Goal: Task Accomplishment & Management: Use online tool/utility

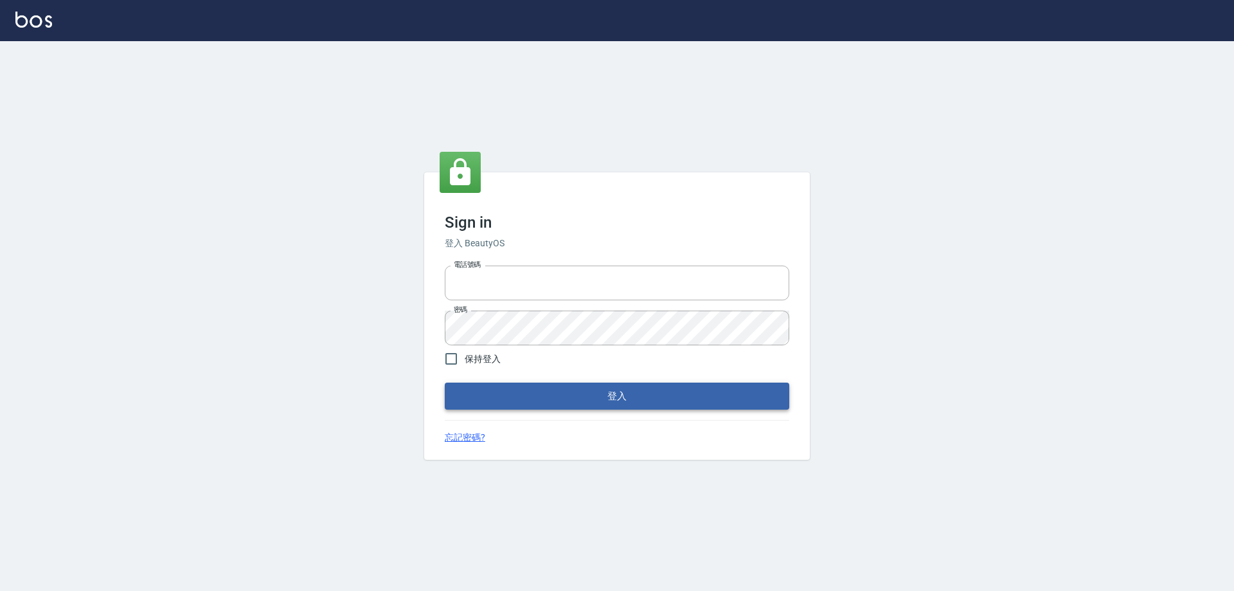
type input "0426657991"
click at [621, 396] on button "登入" at bounding box center [617, 395] width 344 height 27
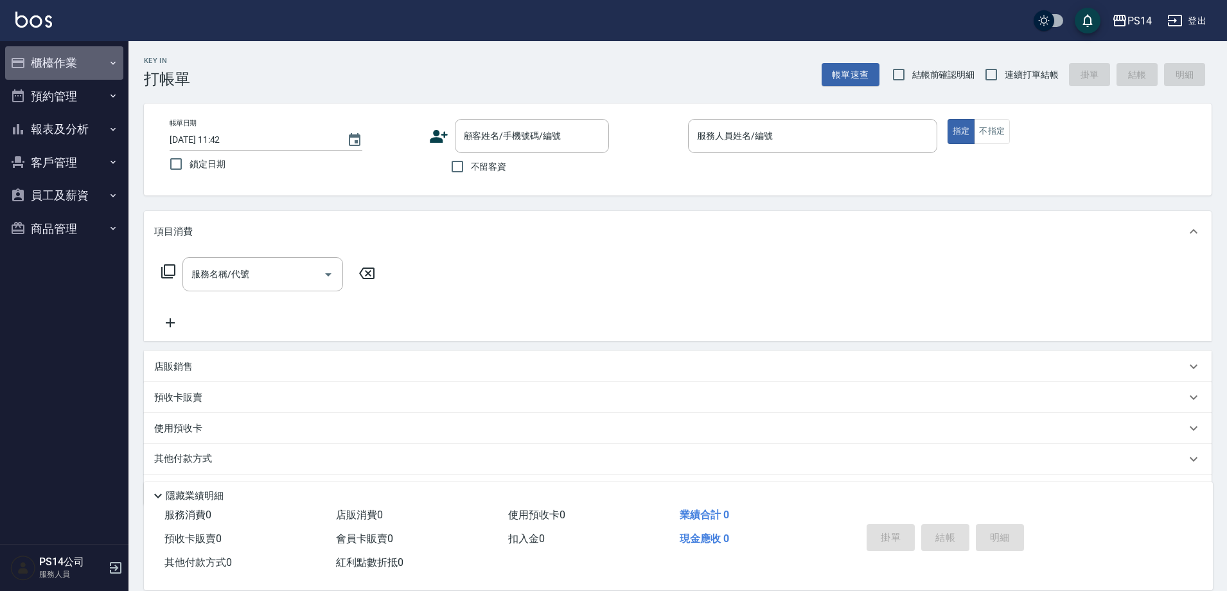
click at [29, 57] on button "櫃檯作業" at bounding box center [64, 62] width 118 height 33
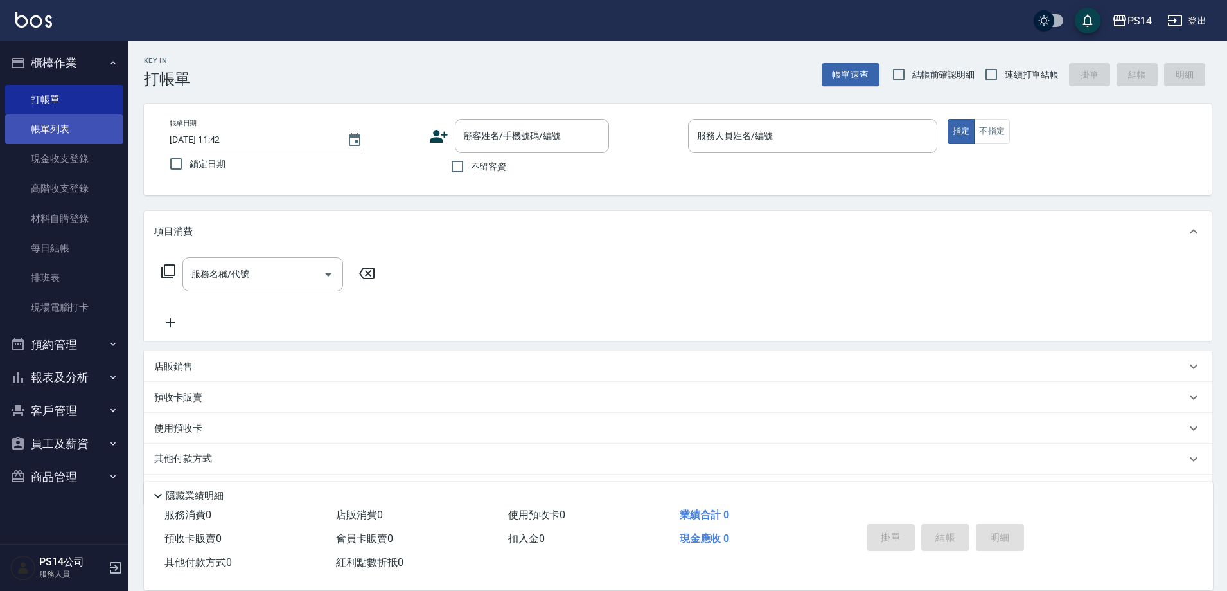
click at [63, 133] on link "帳單列表" at bounding box center [64, 129] width 118 height 30
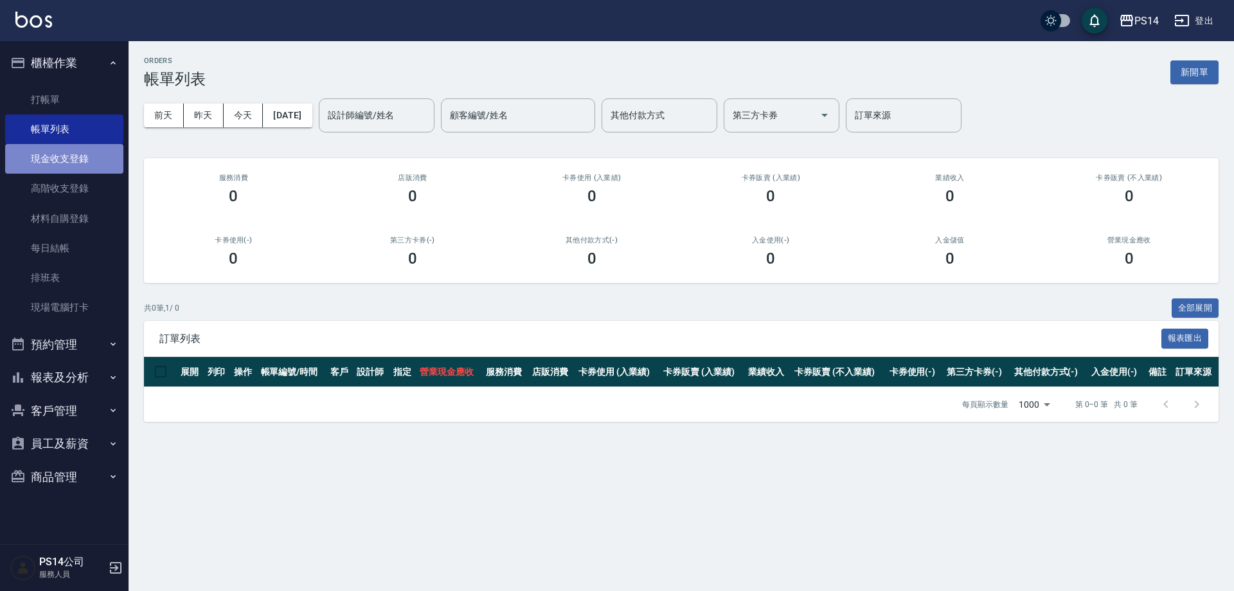
click at [68, 150] on link "現金收支登錄" at bounding box center [64, 159] width 118 height 30
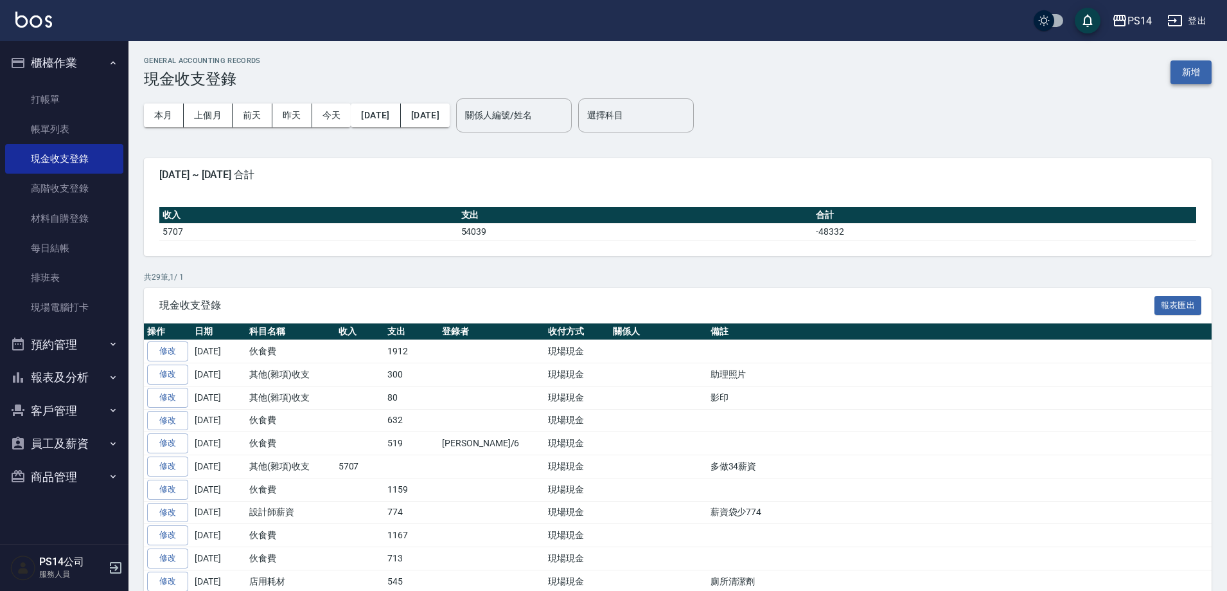
click at [1188, 75] on button "新增" at bounding box center [1191, 72] width 41 height 24
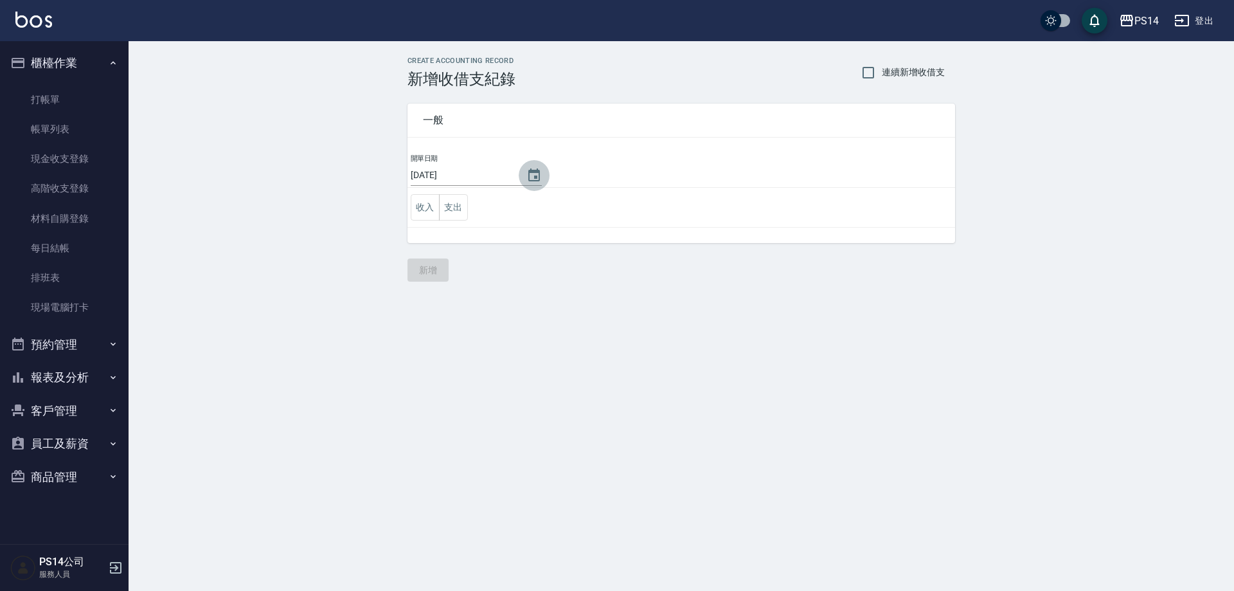
click at [528, 181] on icon "Choose date, selected date is 2025-08-14" at bounding box center [534, 174] width 12 height 13
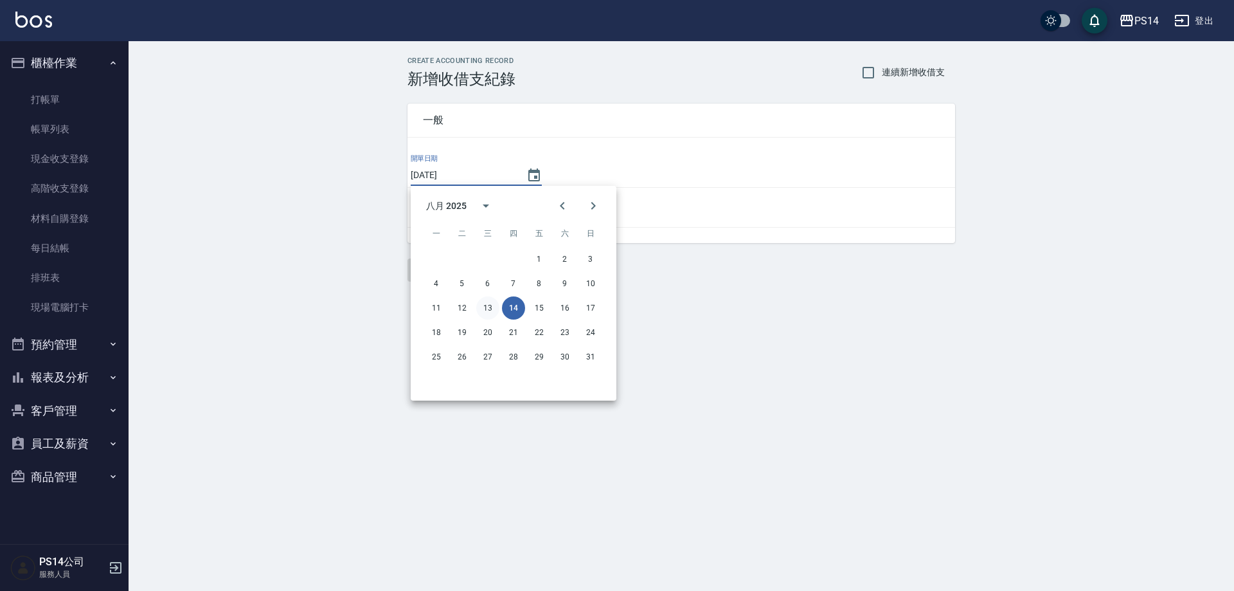
click at [486, 305] on button "13" at bounding box center [487, 307] width 23 height 23
type input "[DATE]"
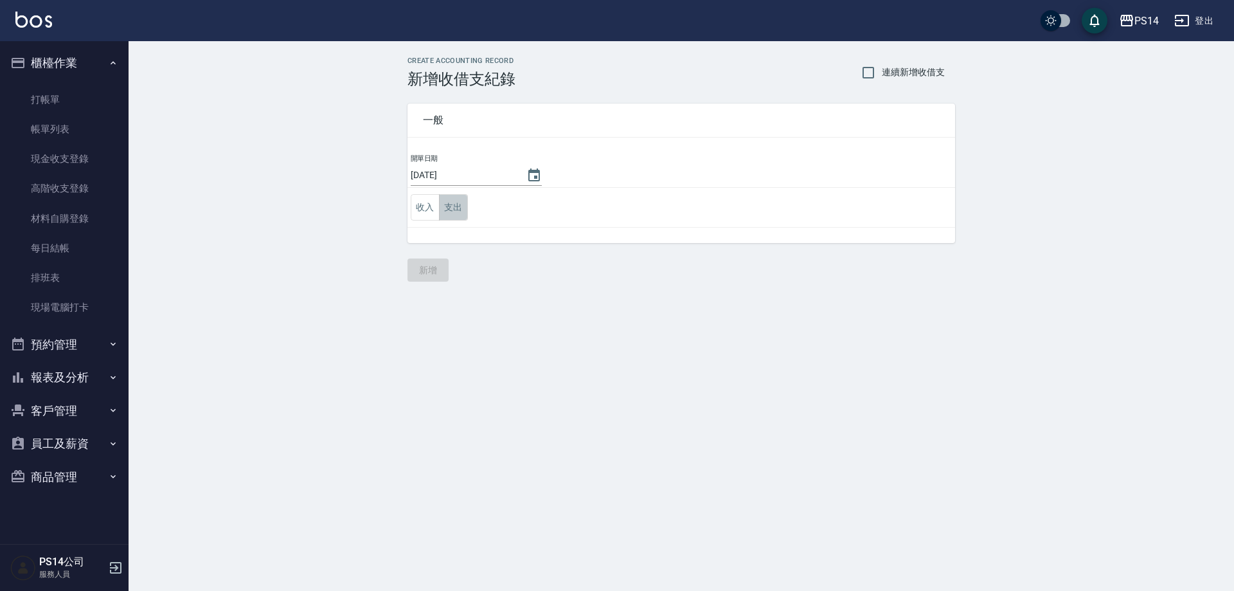
click at [467, 214] on button "支出" at bounding box center [453, 207] width 29 height 26
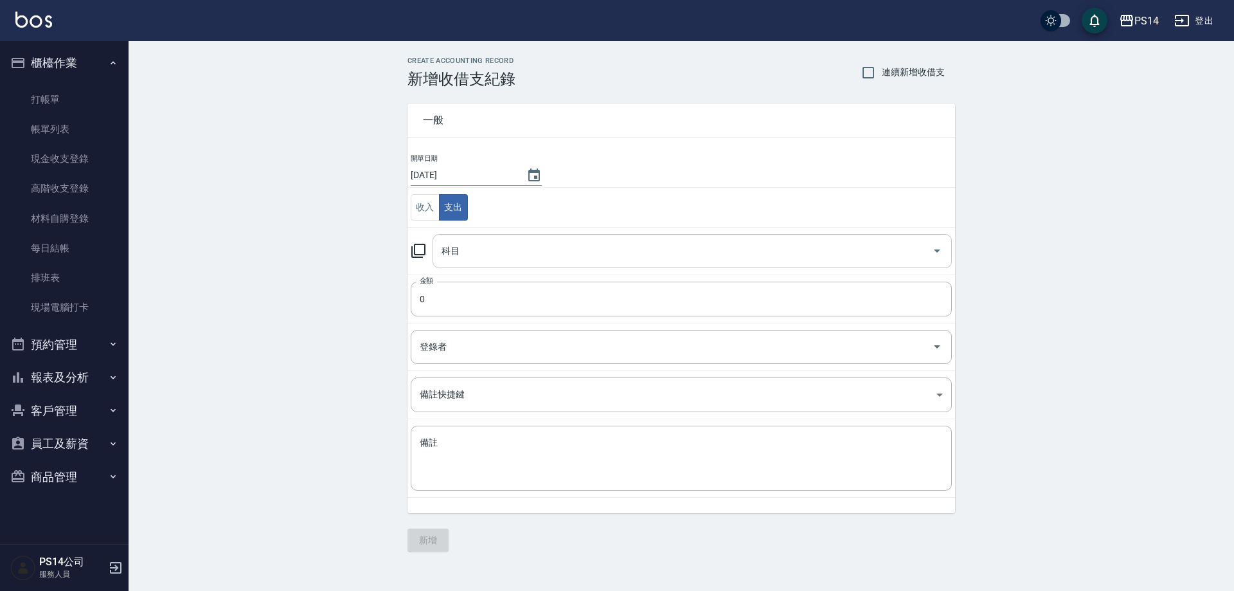
click at [483, 255] on input "科目" at bounding box center [682, 251] width 488 height 22
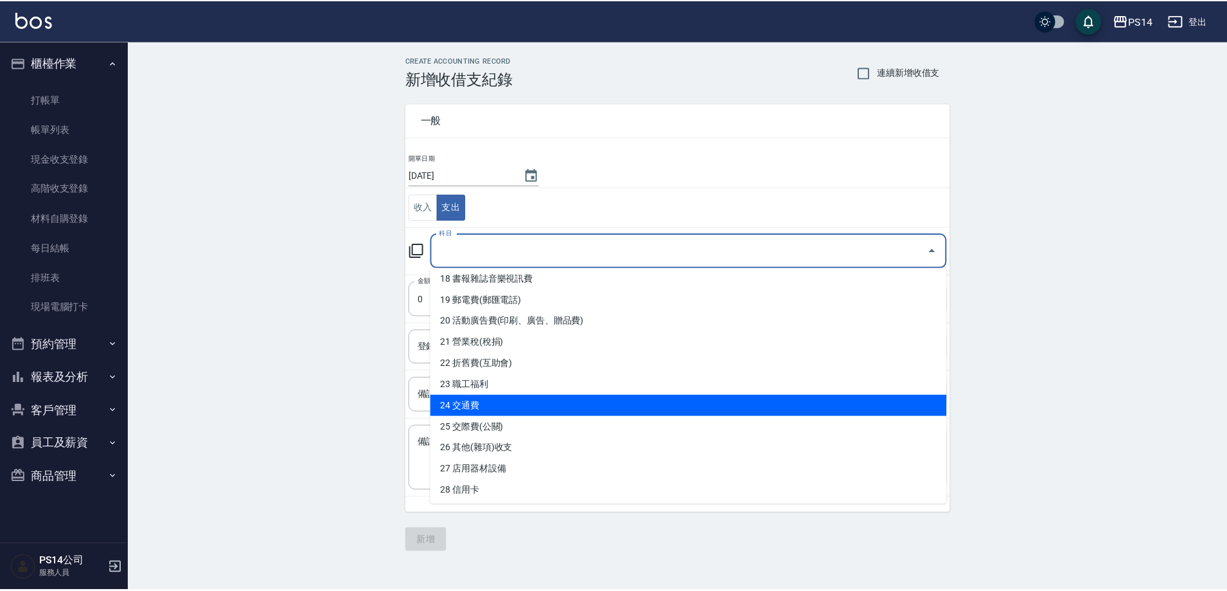
scroll to position [450, 0]
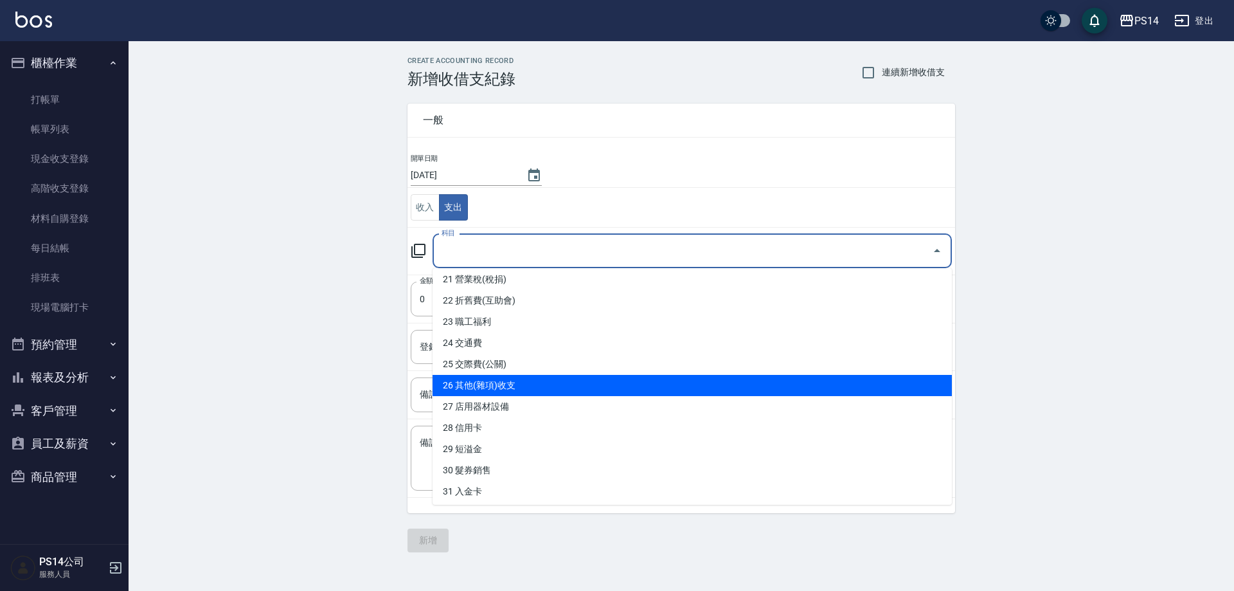
click at [488, 393] on li "26 其他(雜項)收支" at bounding box center [691, 385] width 519 height 21
type input "26 其他(雜項)收支"
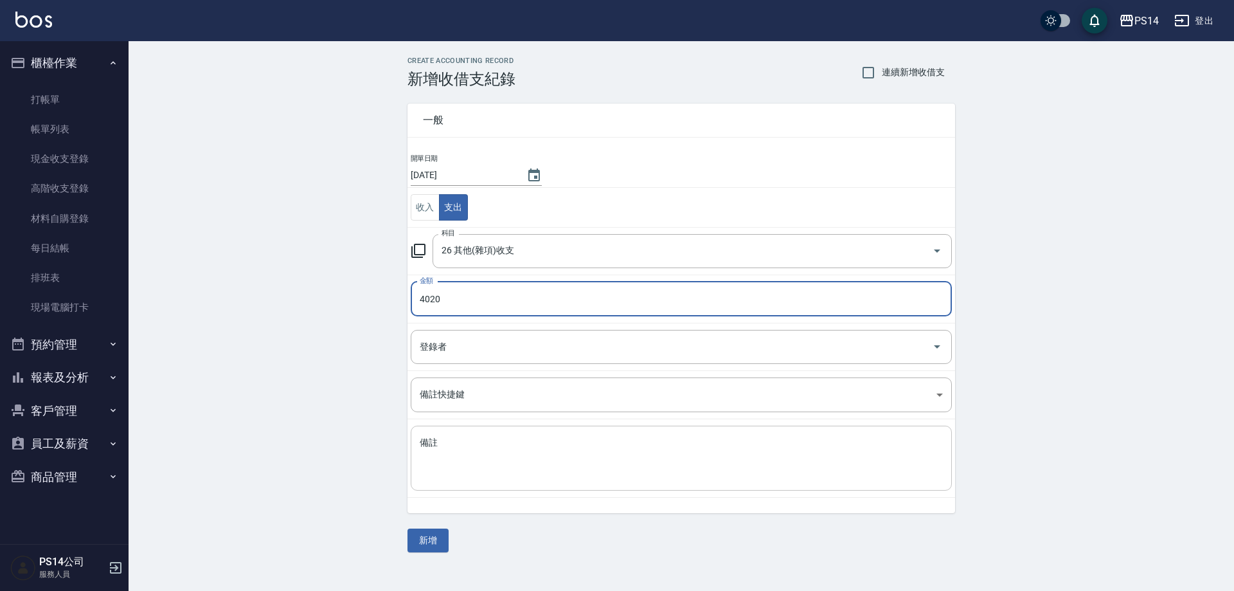
type input "4020"
click at [470, 455] on textarea "備註" at bounding box center [681, 458] width 523 height 44
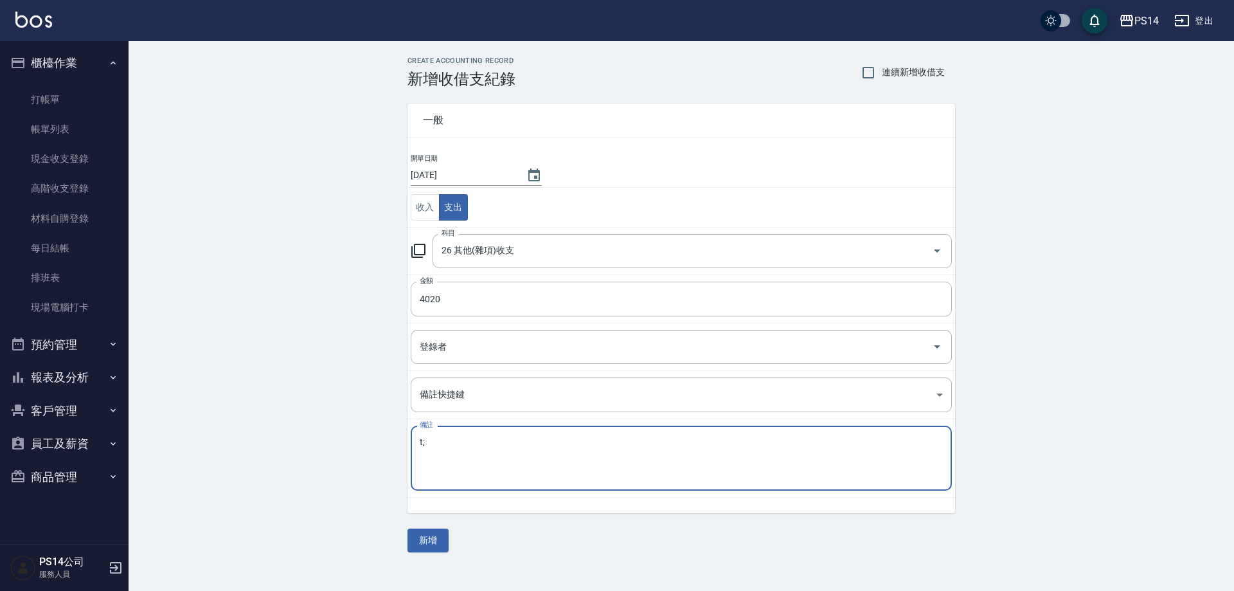
type textarea "t"
type textarea "唱歌披薩+全聯酒"
click at [417, 539] on button "新增" at bounding box center [427, 540] width 41 height 24
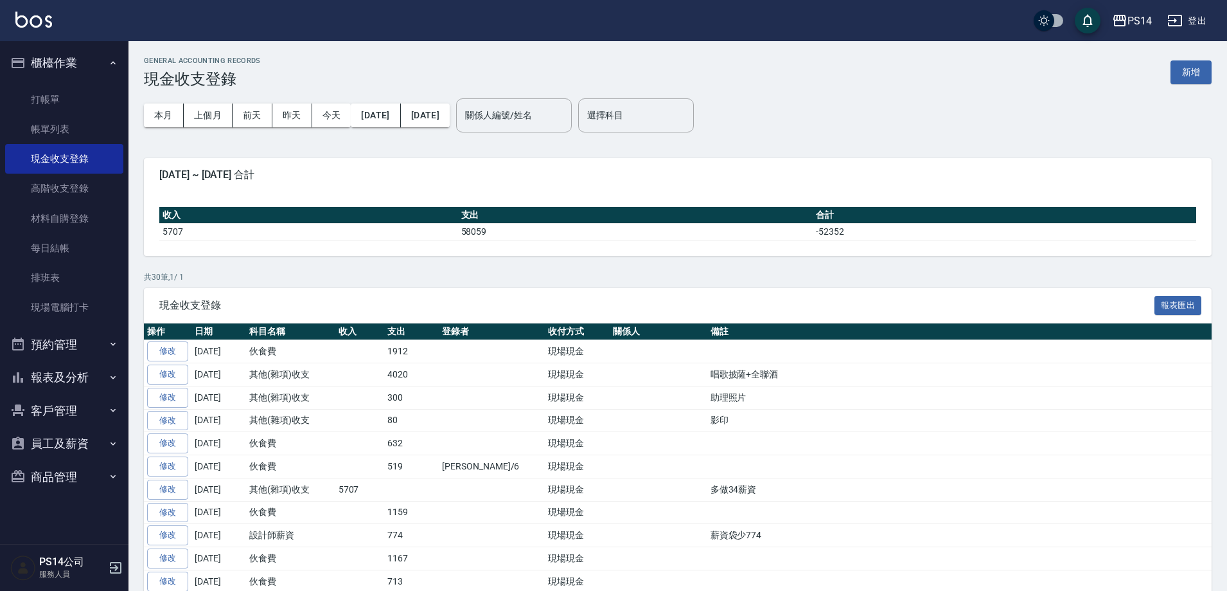
click at [91, 368] on button "報表及分析" at bounding box center [64, 376] width 118 height 33
click at [73, 452] on link "店家日報表" at bounding box center [64, 444] width 118 height 30
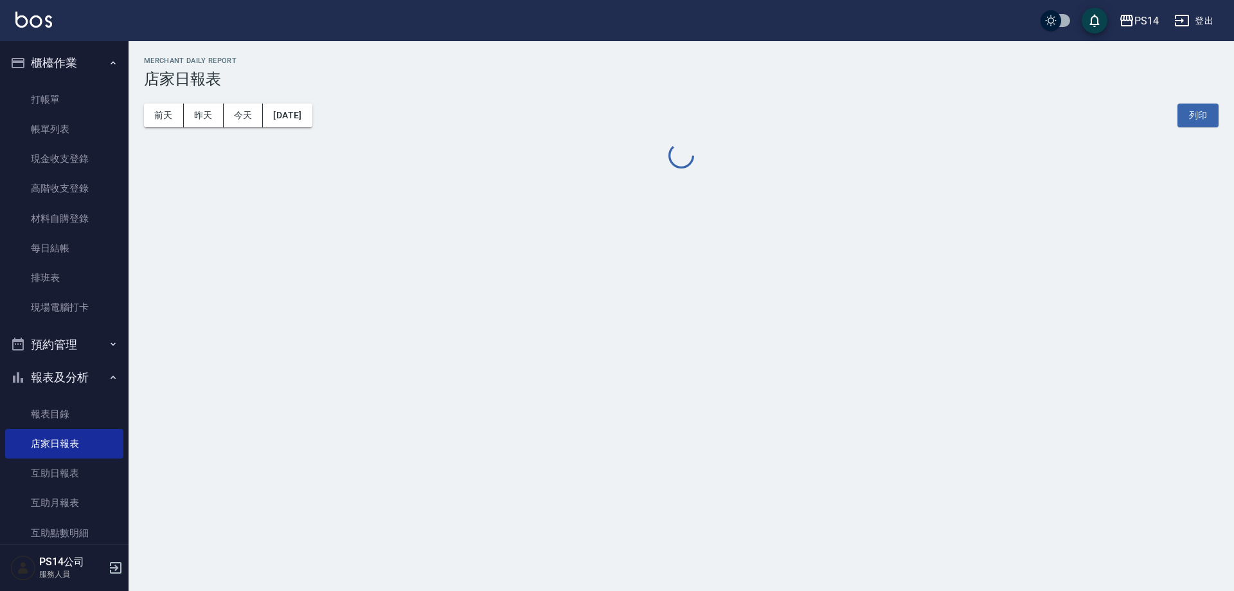
drag, startPoint x: 204, startPoint y: 115, endPoint x: 193, endPoint y: 85, distance: 31.5
click at [200, 99] on div "[DATE] [DATE] [DATE] [DATE] 列印" at bounding box center [681, 115] width 1074 height 55
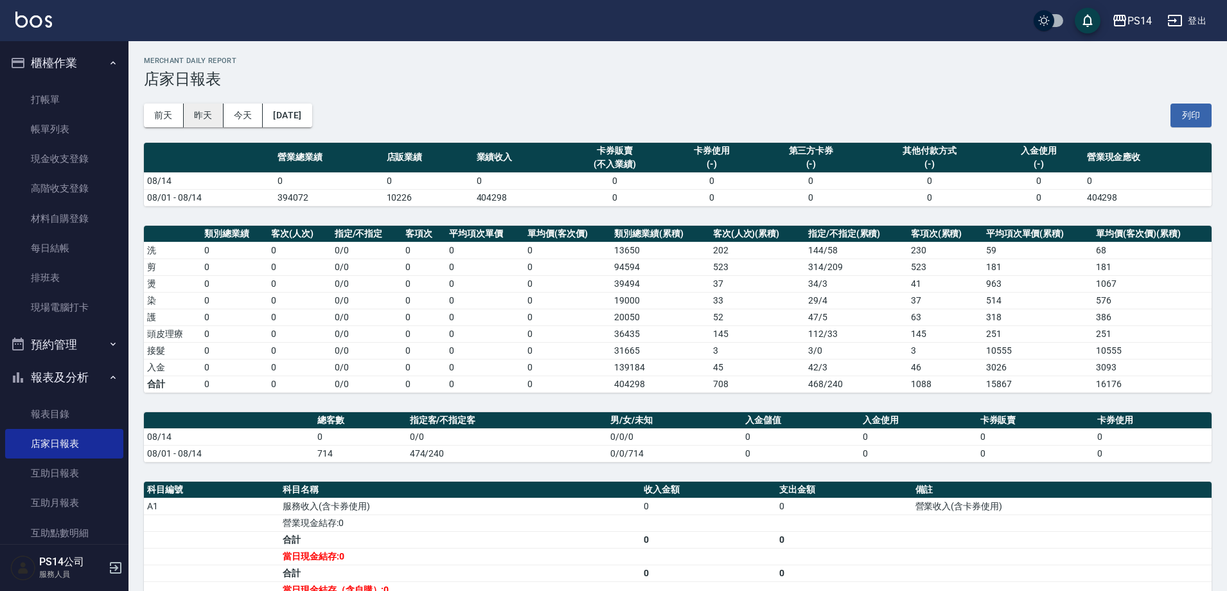
click at [207, 111] on button "昨天" at bounding box center [204, 115] width 40 height 24
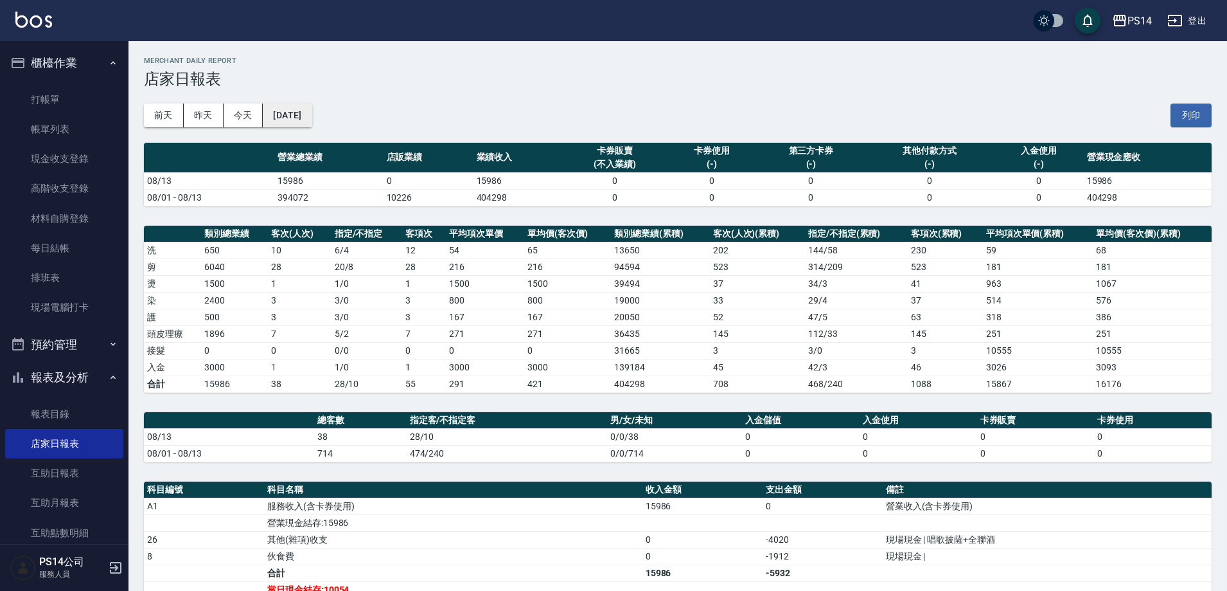
click at [312, 118] on button "[DATE]" at bounding box center [287, 115] width 49 height 24
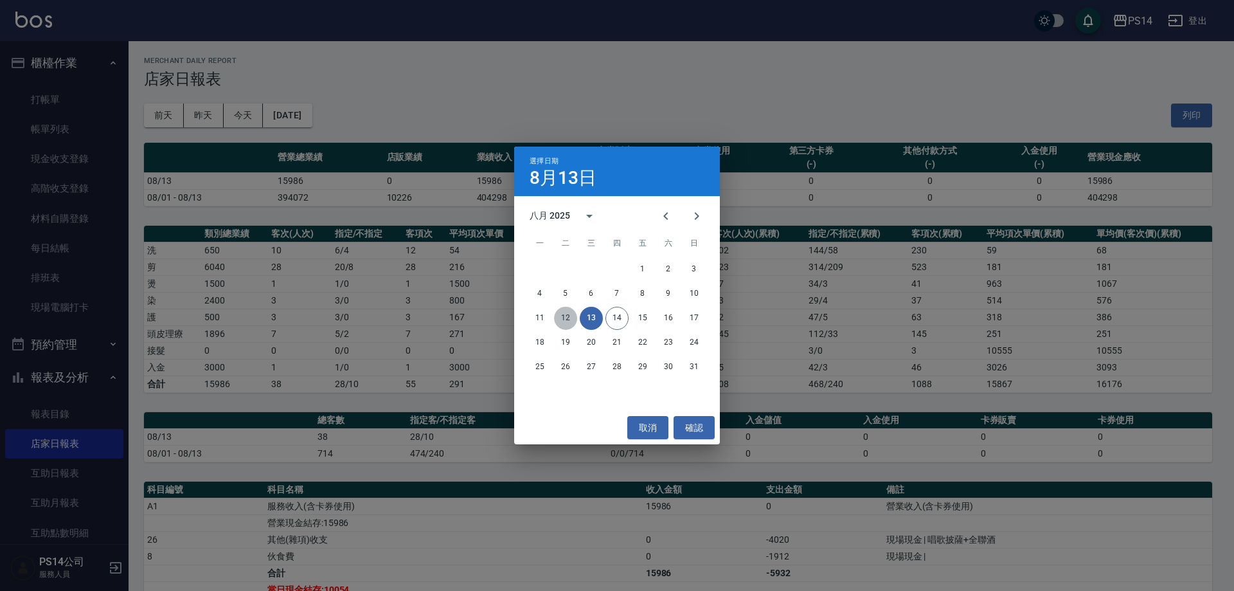
click at [561, 317] on button "12" at bounding box center [565, 318] width 23 height 23
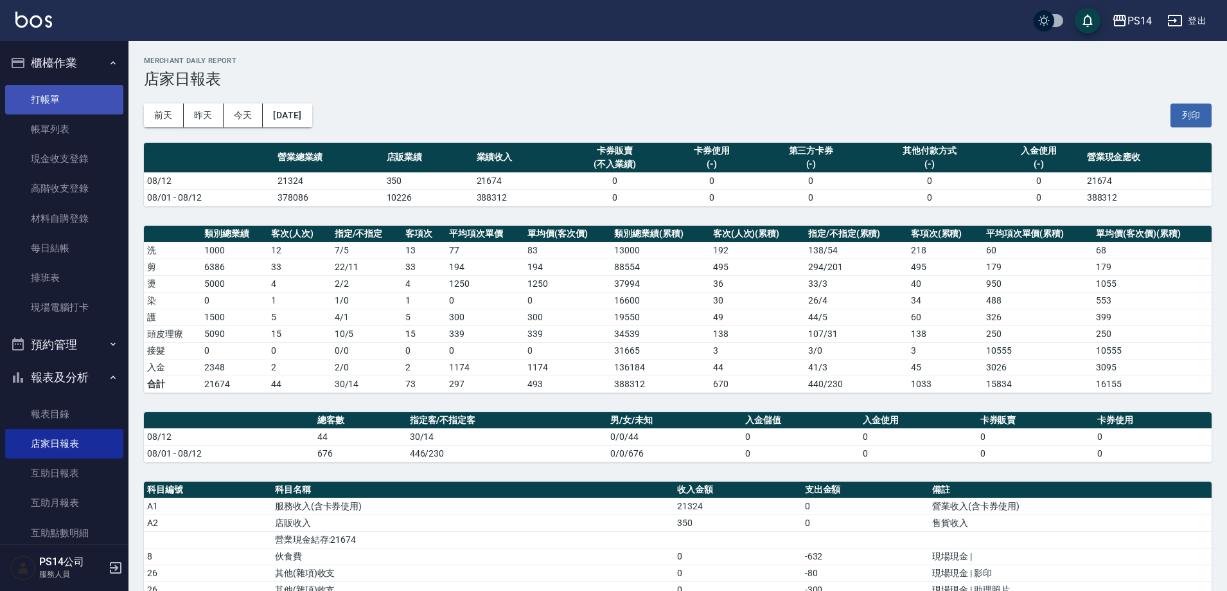
click at [78, 100] on link "打帳單" at bounding box center [64, 100] width 118 height 30
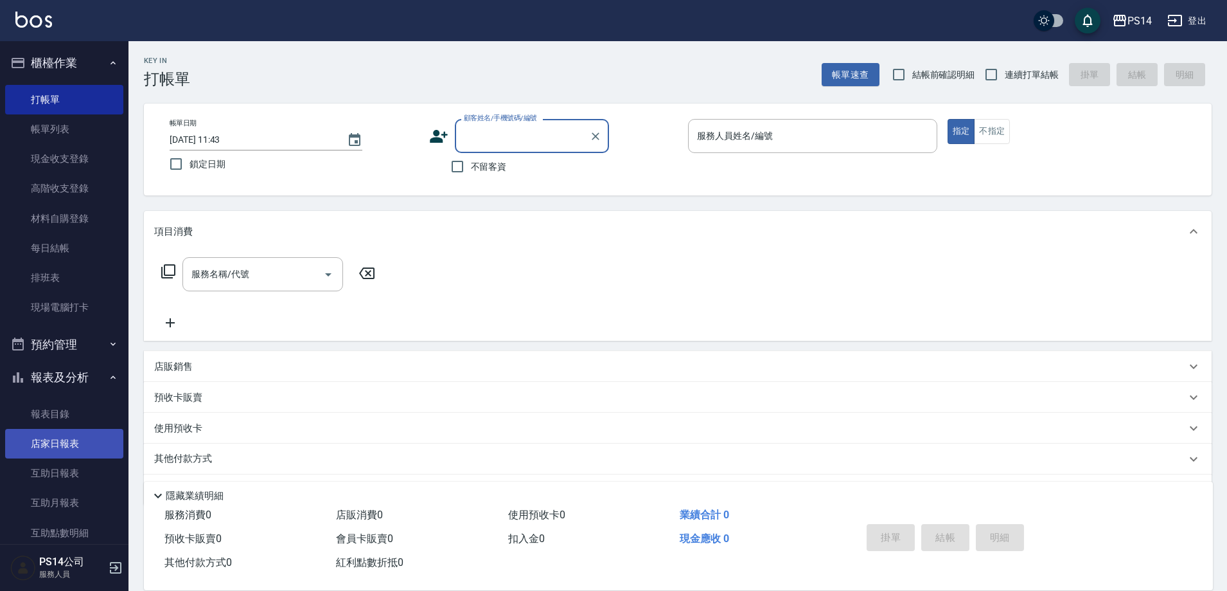
click at [73, 449] on link "店家日報表" at bounding box center [64, 444] width 118 height 30
